Goal: Find specific page/section: Find specific page/section

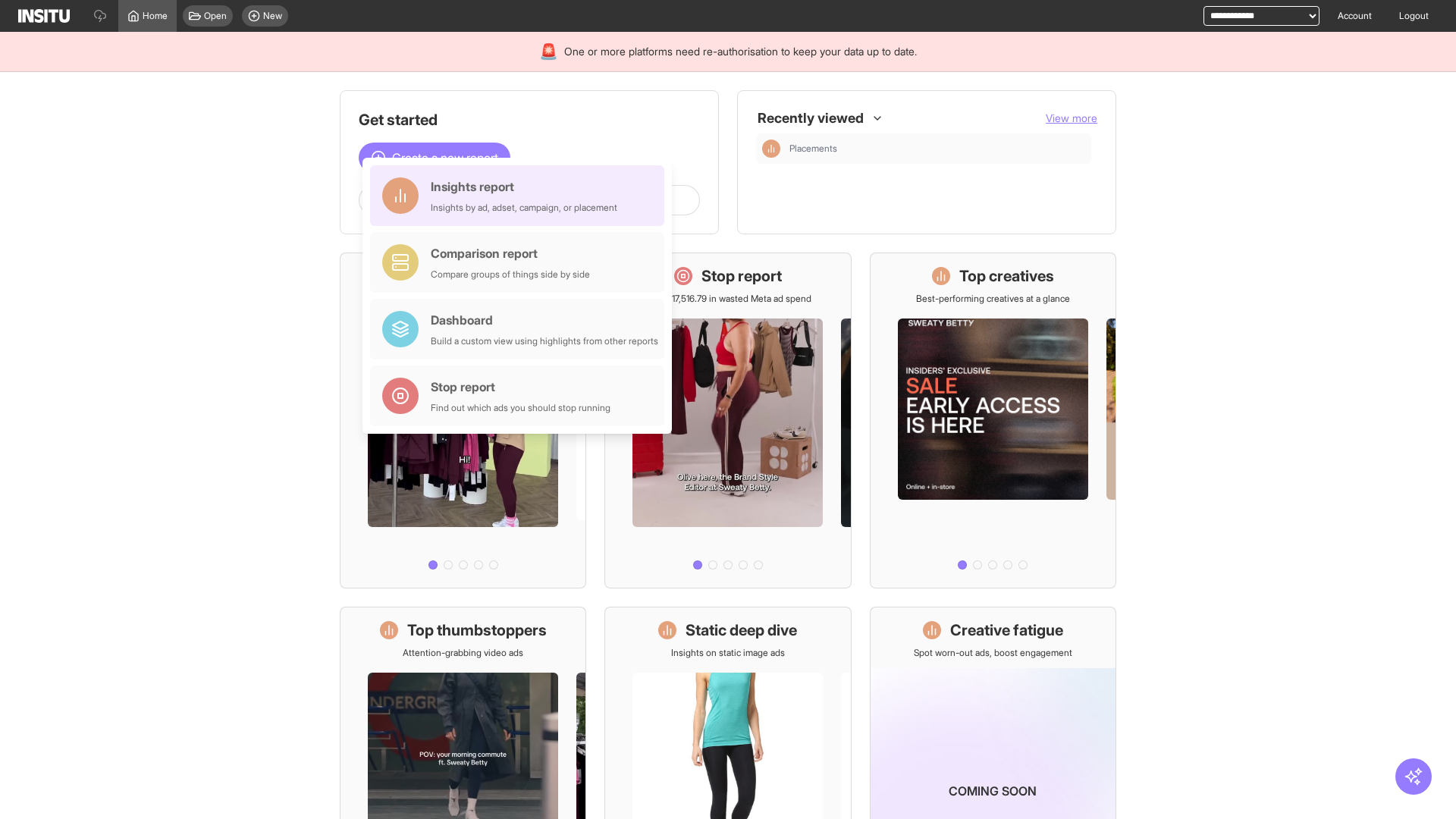
click at [521, 196] on div "Insights report Insights by ad, adset, campaign, or placement" at bounding box center [524, 196] width 187 height 36
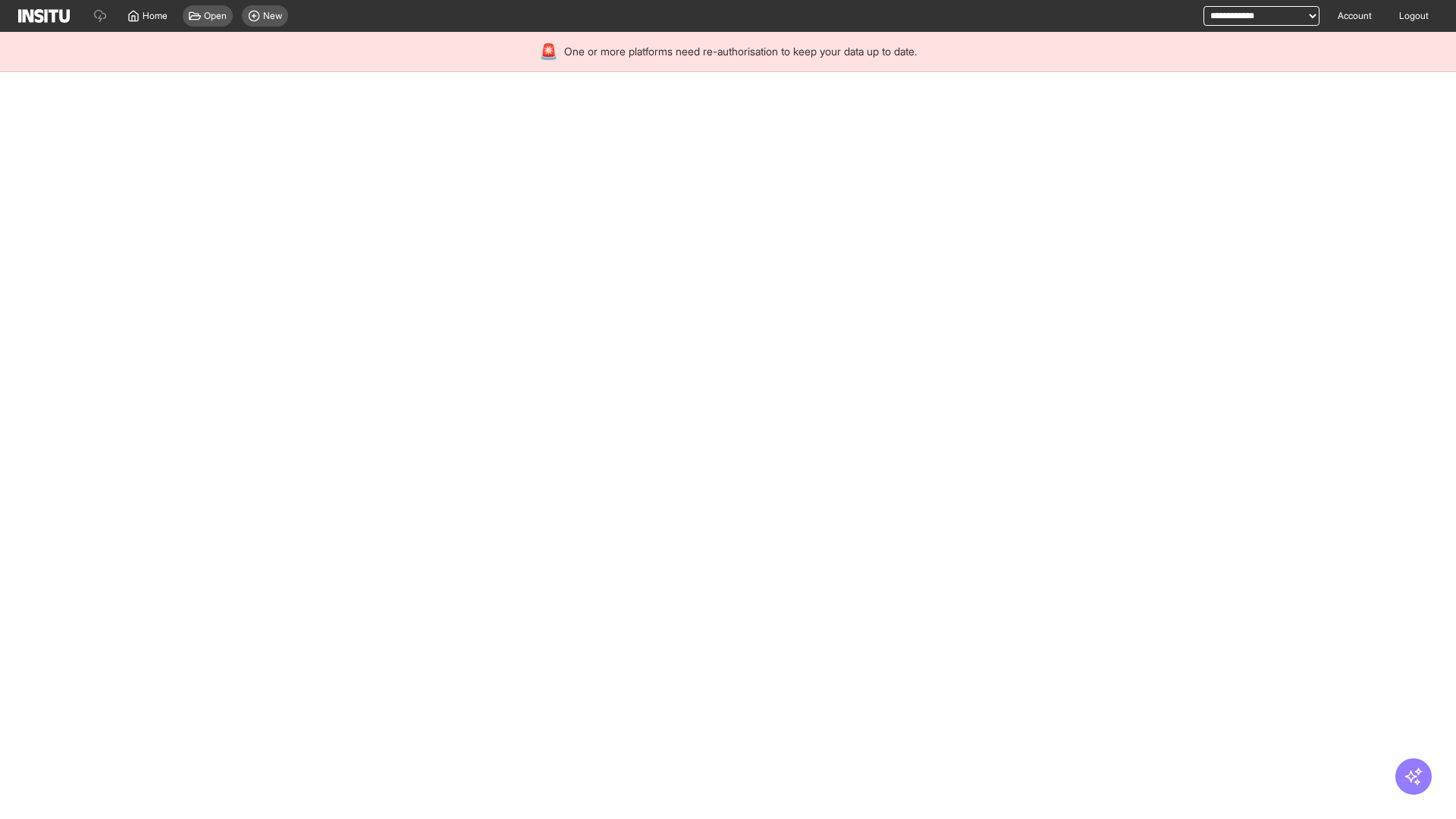
select select "**"
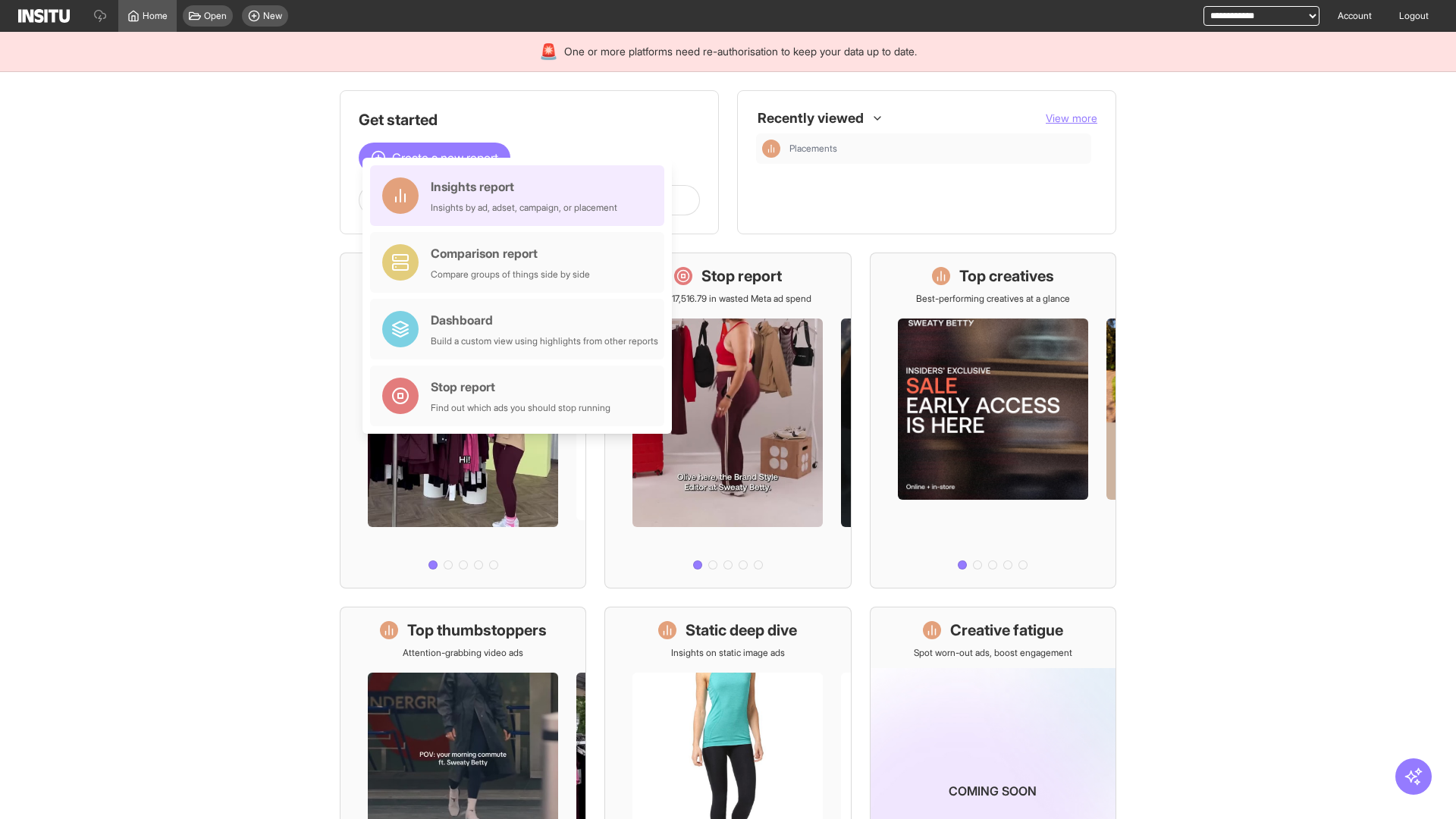
click at [521, 196] on div "Insights report Insights by ad, adset, campaign, or placement" at bounding box center [524, 196] width 187 height 36
